Goal: Transaction & Acquisition: Purchase product/service

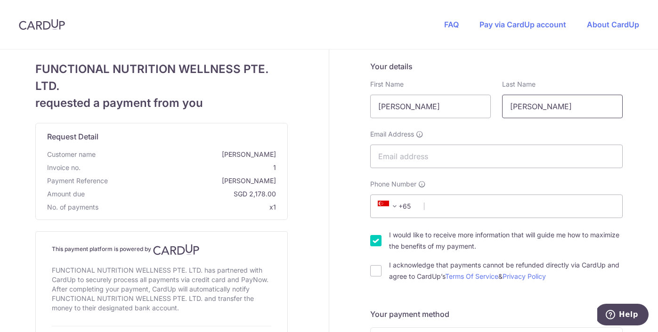
type input "[PERSON_NAME]"
type input "[EMAIL_ADDRESS][DOMAIN_NAME]"
click at [405, 208] on span "+65" at bounding box center [396, 206] width 42 height 11
type input "ph"
select select "178"
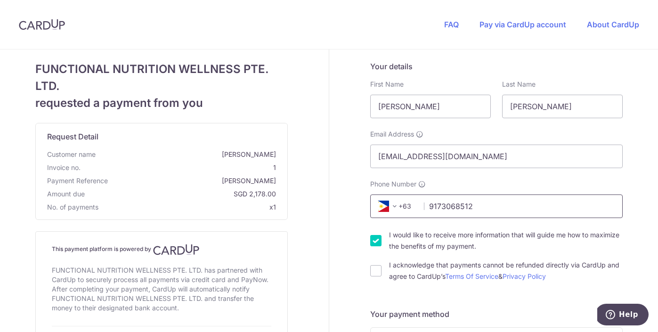
type input "9173068512"
click at [376, 247] on div "I would like to receive more information that will guide me how to maximize the…" at bounding box center [496, 241] width 253 height 23
click at [374, 244] on input "I would like to receive more information that will guide me how to maximize the…" at bounding box center [375, 240] width 11 height 11
checkbox input "false"
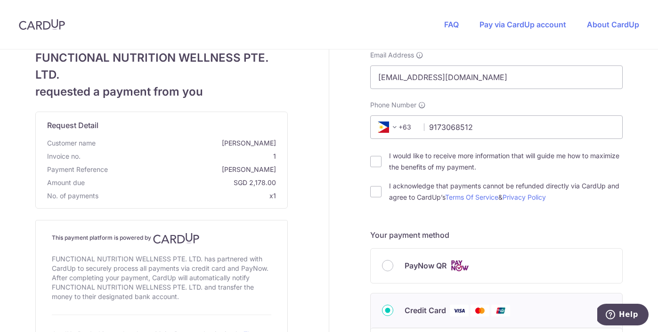
scroll to position [269, 0]
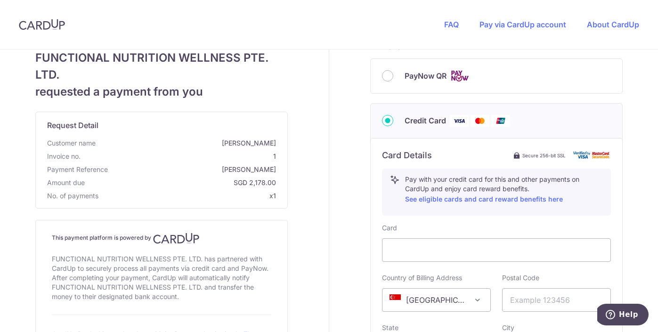
click at [461, 293] on span "[GEOGRAPHIC_DATA]" at bounding box center [437, 300] width 108 height 23
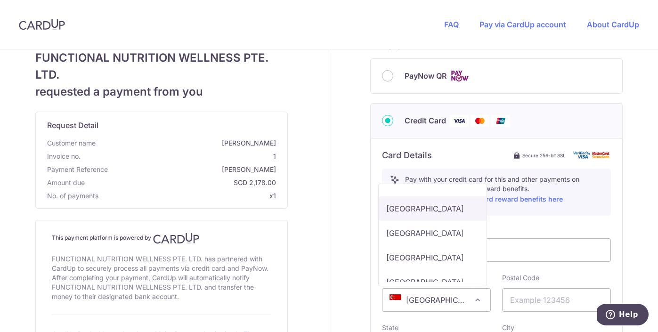
scroll to position [4323, 0]
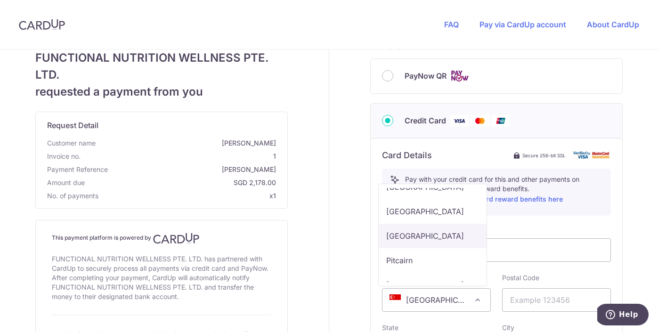
drag, startPoint x: 435, startPoint y: 263, endPoint x: 471, endPoint y: 278, distance: 39.7
select select "PH"
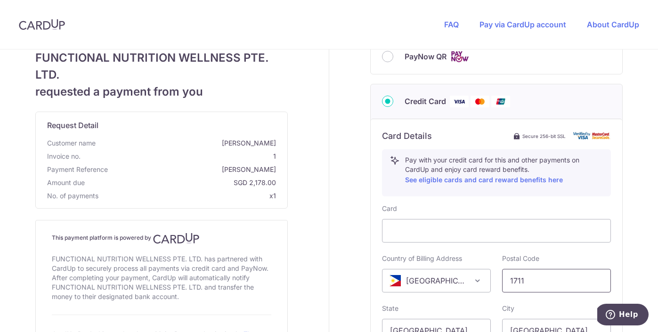
scroll to position [471, 0]
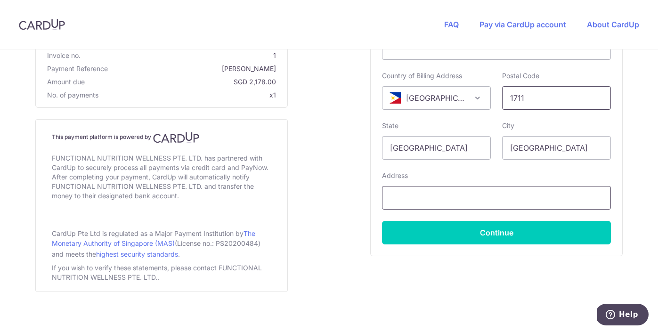
type input "1711"
type input "[STREET_ADDRESS][PERSON_NAME]"
drag, startPoint x: 555, startPoint y: 151, endPoint x: 476, endPoint y: 143, distance: 79.6
click at [476, 143] on div "State [GEOGRAPHIC_DATA] City [GEOGRAPHIC_DATA]" at bounding box center [497, 140] width 240 height 39
type input "p"
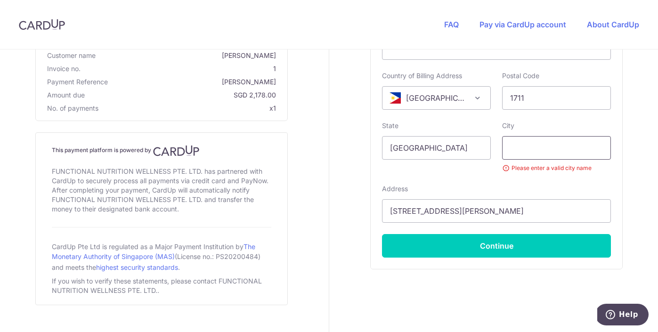
type input "M"
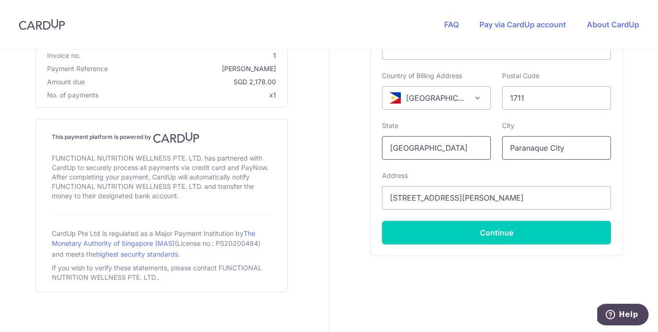
type input "Paranaque City"
drag, startPoint x: 444, startPoint y: 149, endPoint x: 345, endPoint y: 135, distance: 99.5
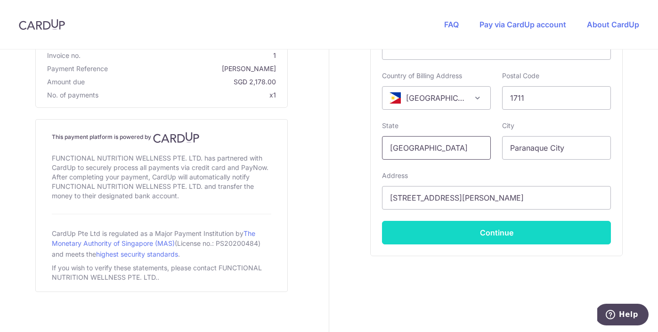
type input "[GEOGRAPHIC_DATA]"
click at [535, 233] on button "Continue" at bounding box center [496, 233] width 229 height 24
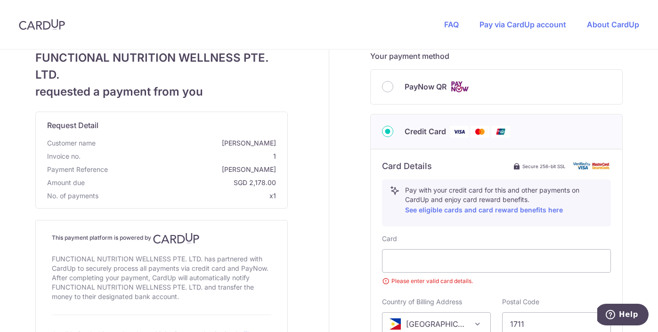
scroll to position [378, 0]
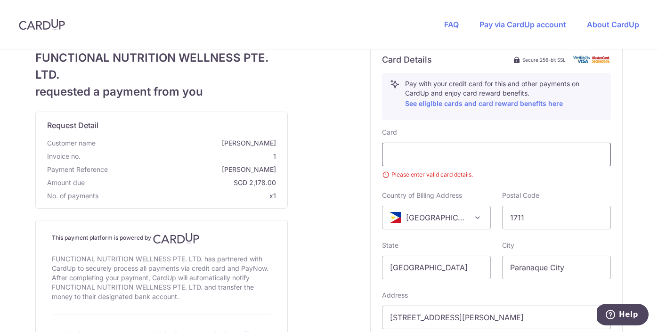
click at [575, 149] on div at bounding box center [496, 154] width 213 height 11
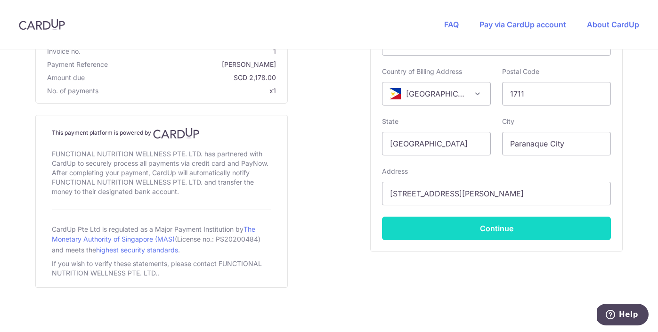
click at [468, 232] on button "Continue" at bounding box center [496, 229] width 229 height 24
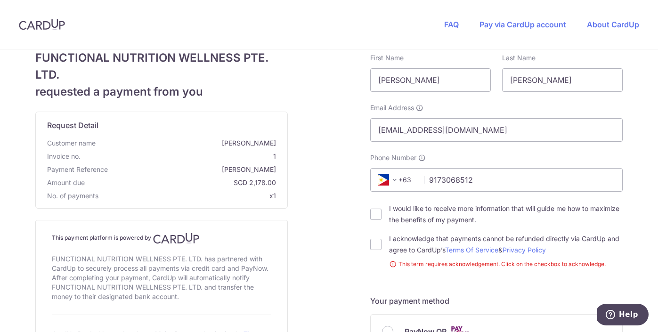
scroll to position [0, 0]
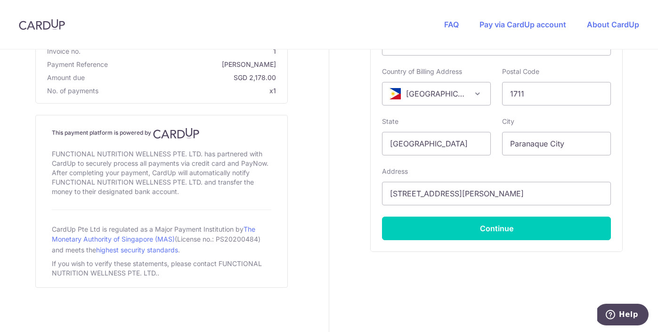
click at [415, 237] on button "Continue" at bounding box center [496, 229] width 229 height 24
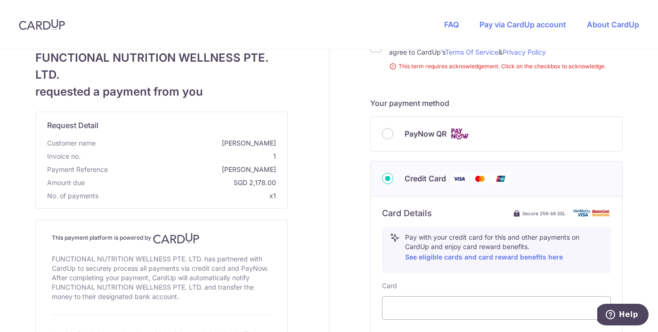
scroll to position [145, 0]
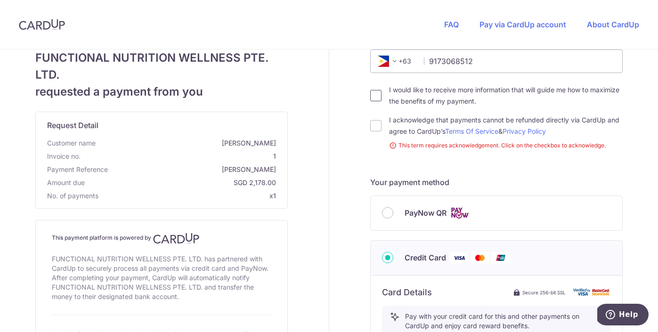
click at [375, 95] on input "I would like to receive more information that will guide me how to maximize the…" at bounding box center [375, 95] width 11 height 11
click at [374, 97] on input "I would like to receive more information that will guide me how to maximize the…" at bounding box center [375, 95] width 11 height 11
checkbox input "false"
click at [379, 123] on div "I acknowledge that payments cannot be refunded directly via CardUp and agree to…" at bounding box center [496, 126] width 253 height 23
click at [376, 126] on input "I acknowledge that payments cannot be refunded directly via CardUp and agree to…" at bounding box center [375, 125] width 11 height 11
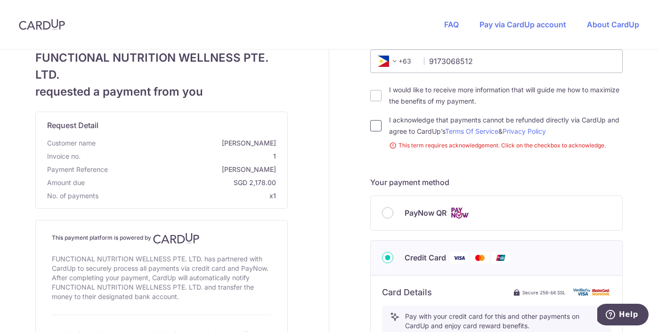
checkbox input "true"
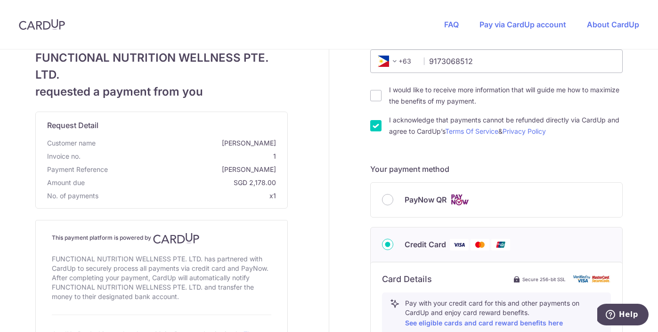
scroll to position [476, 0]
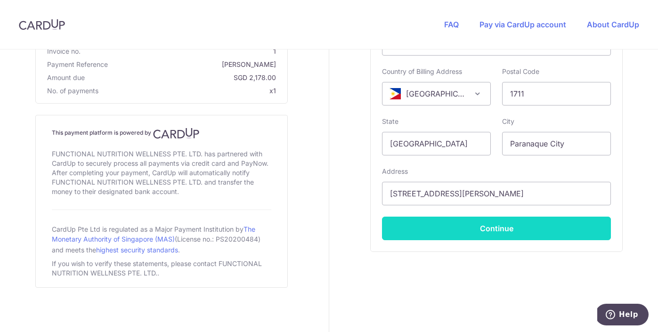
click at [437, 229] on button "Continue" at bounding box center [496, 229] width 229 height 24
type input "**** 5466"
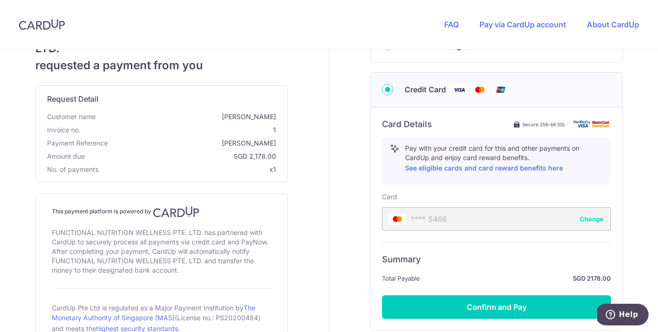
scroll to position [372, 0]
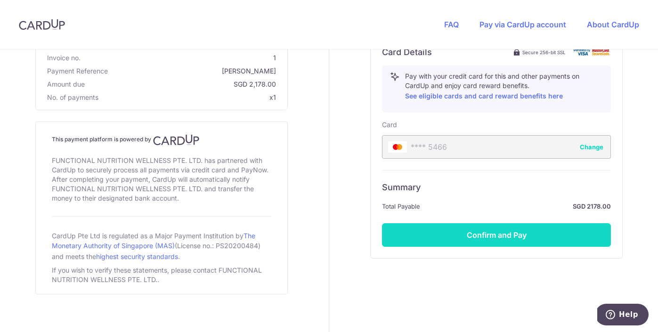
click at [395, 231] on button "Confirm and Pay" at bounding box center [496, 235] width 229 height 24
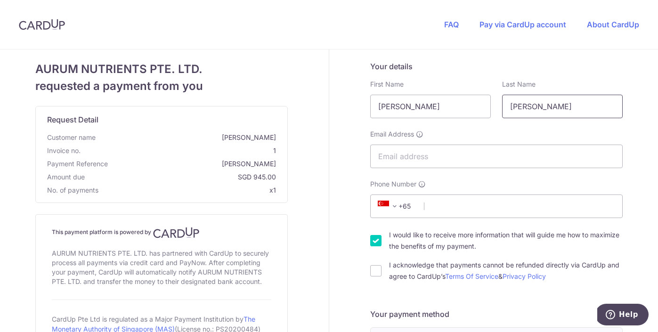
type input "[PERSON_NAME]"
type input "[EMAIL_ADDRESS][DOMAIN_NAME]"
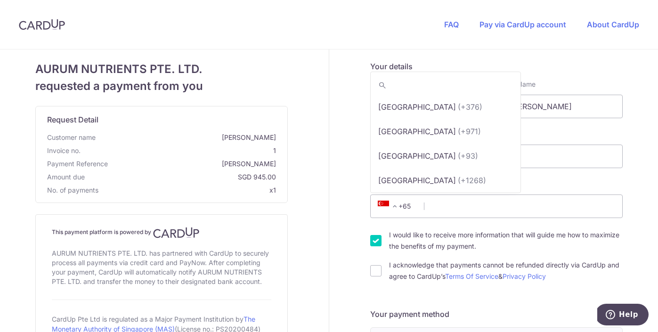
click at [401, 208] on span "+65" at bounding box center [396, 206] width 42 height 11
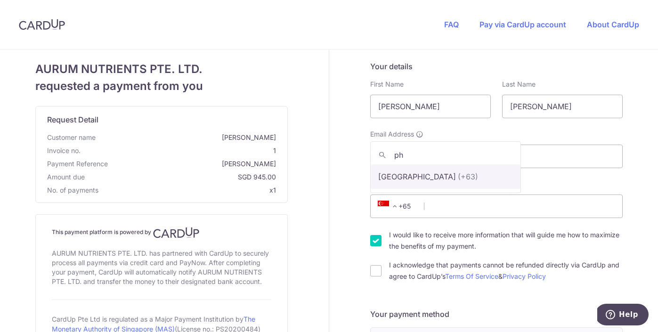
type input "ph"
select select "178"
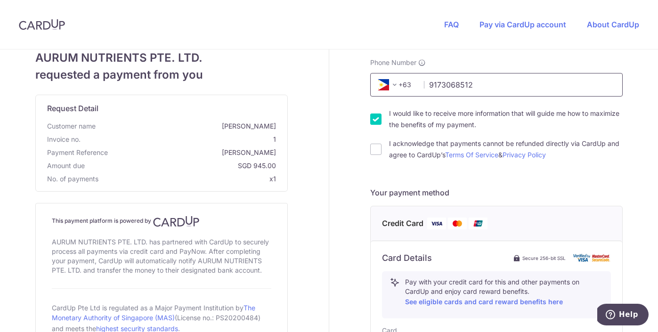
scroll to position [123, 0]
type input "9173068512"
click at [374, 118] on input "I would like to receive more information that will guide me how to maximize the…" at bounding box center [375, 118] width 11 height 11
checkbox input "false"
click at [373, 145] on input "I acknowledge that payments cannot be refunded directly via CardUp and agree to…" at bounding box center [375, 148] width 11 height 11
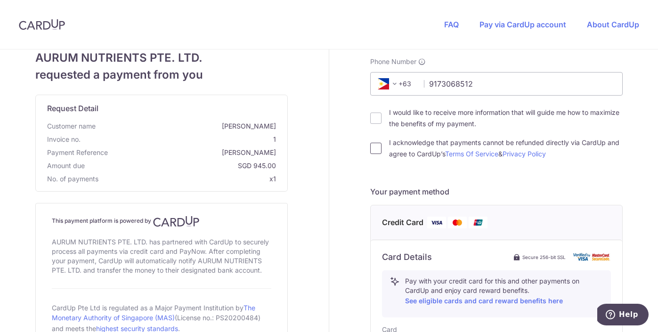
checkbox input "true"
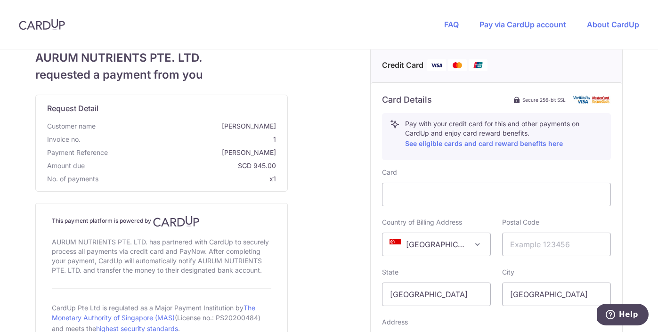
scroll to position [297, 0]
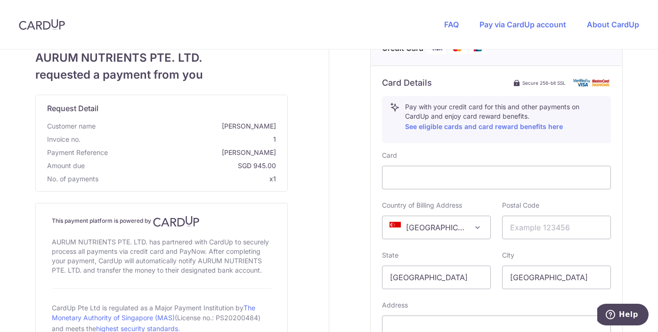
click at [441, 224] on span "[GEOGRAPHIC_DATA]" at bounding box center [437, 227] width 108 height 23
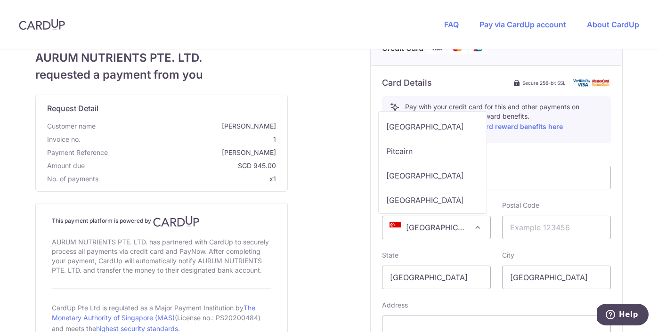
scroll to position [4352, 0]
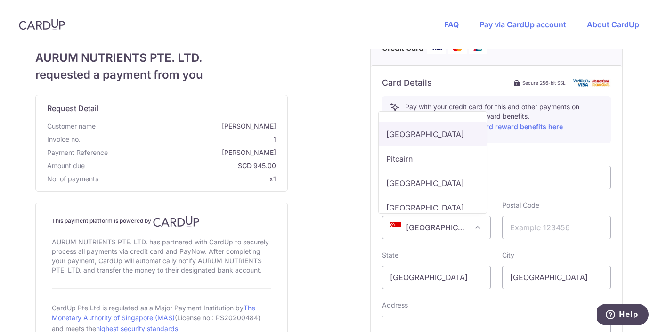
select select "PH"
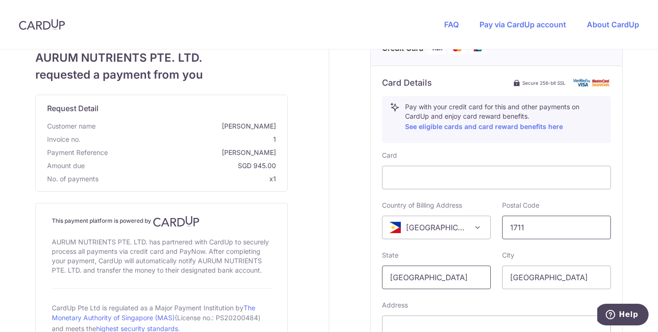
type input "1711"
type input "S"
type input "[GEOGRAPHIC_DATA]"
type input "P"
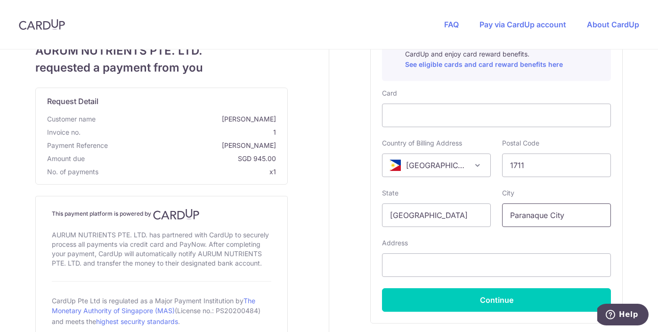
scroll to position [367, 0]
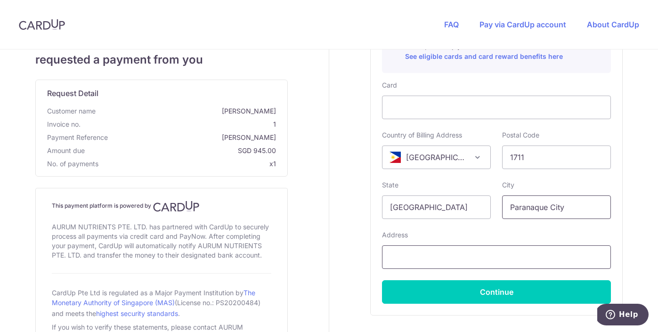
type input "Paranaque City"
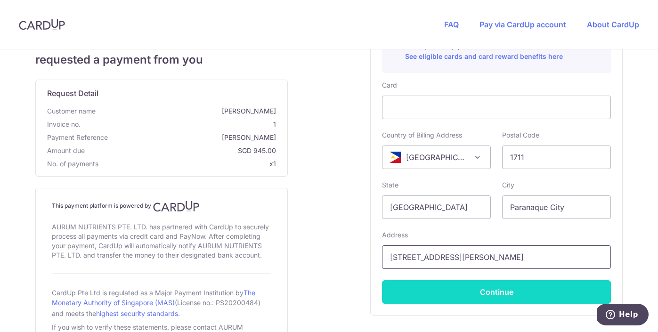
type input "[STREET_ADDRESS][PERSON_NAME]"
click at [440, 297] on button "Continue" at bounding box center [496, 292] width 229 height 24
click at [411, 294] on button "Continue" at bounding box center [496, 292] width 229 height 24
type input "**** 5466"
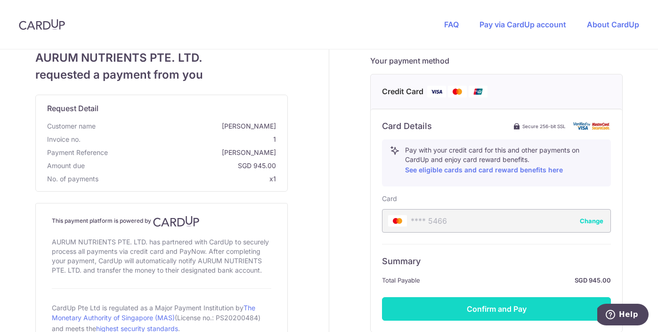
click at [413, 307] on button "Confirm and Pay" at bounding box center [496, 309] width 229 height 24
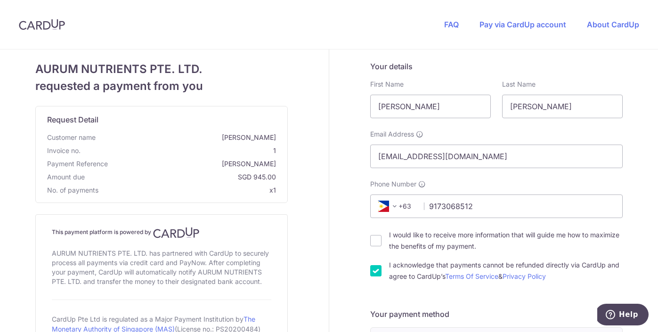
scroll to position [-1, 0]
